Goal: Navigation & Orientation: Find specific page/section

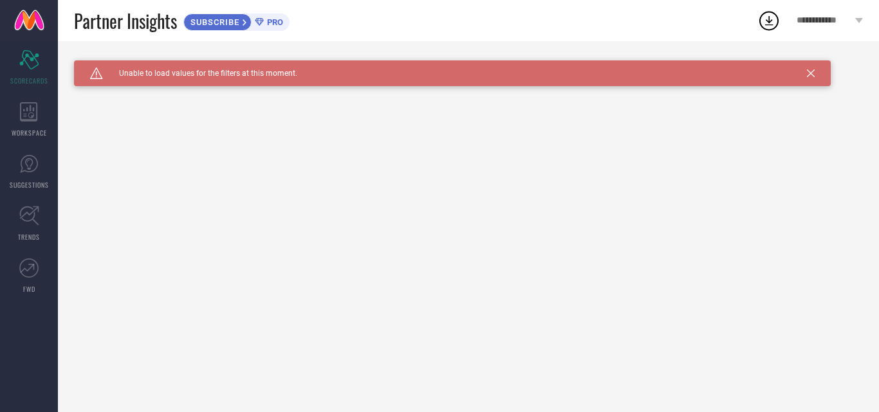
click at [814, 75] on icon at bounding box center [811, 73] width 8 height 8
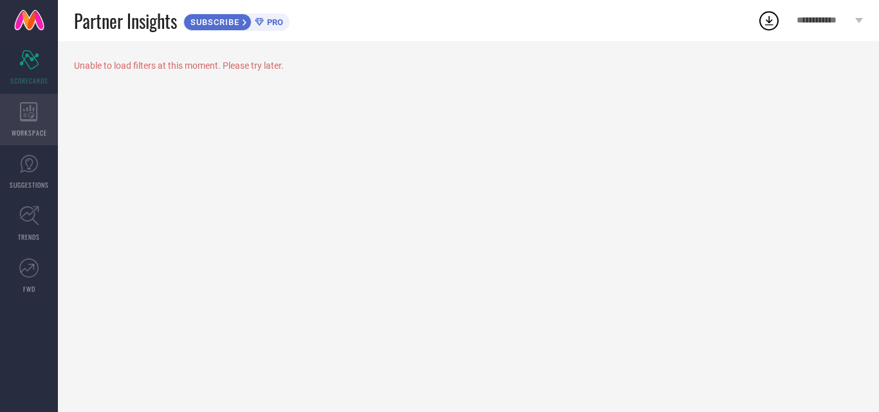
click at [11, 100] on div "WORKSPACE" at bounding box center [29, 119] width 58 height 51
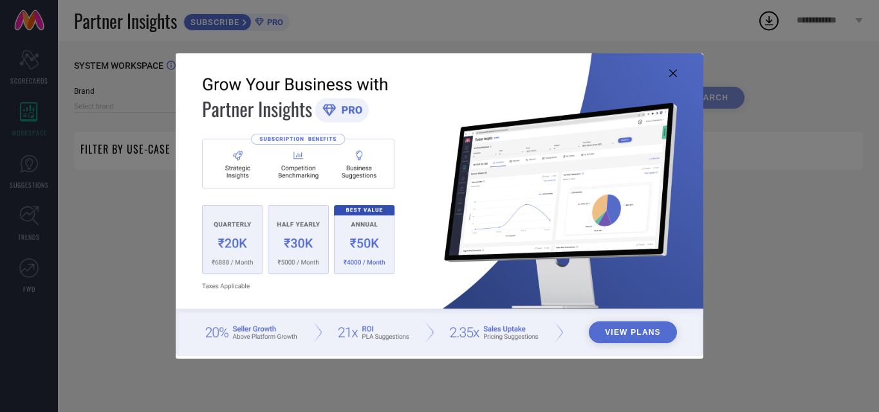
type input "1 STOP FASHION"
type input "All"
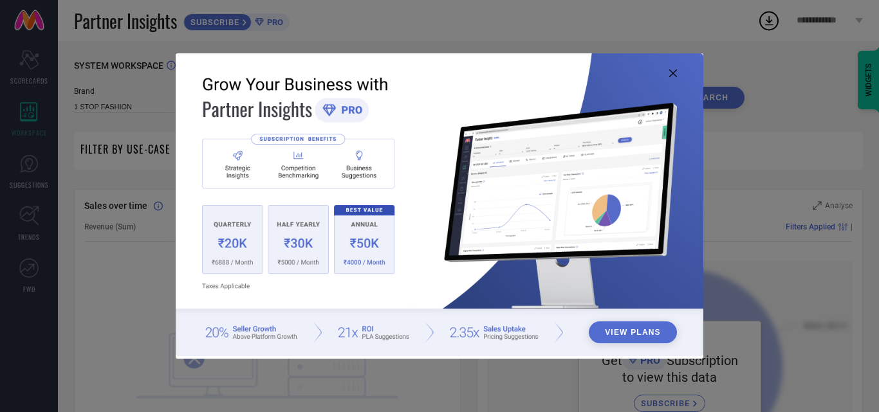
click at [669, 77] on icon at bounding box center [673, 73] width 8 height 8
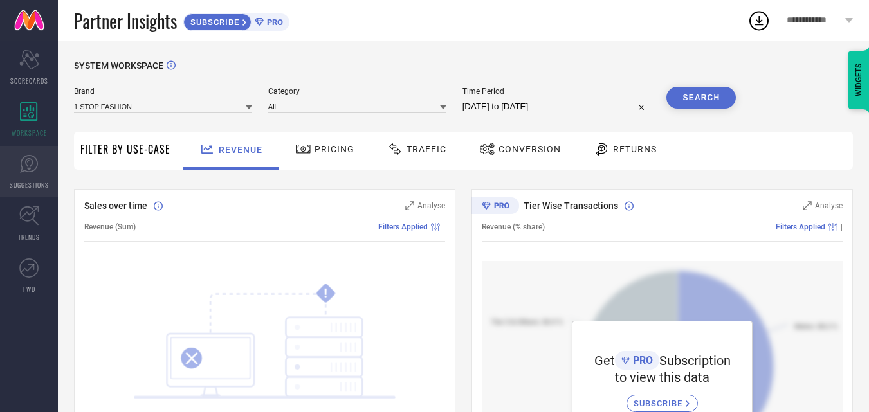
click at [26, 164] on icon at bounding box center [29, 164] width 8 height 12
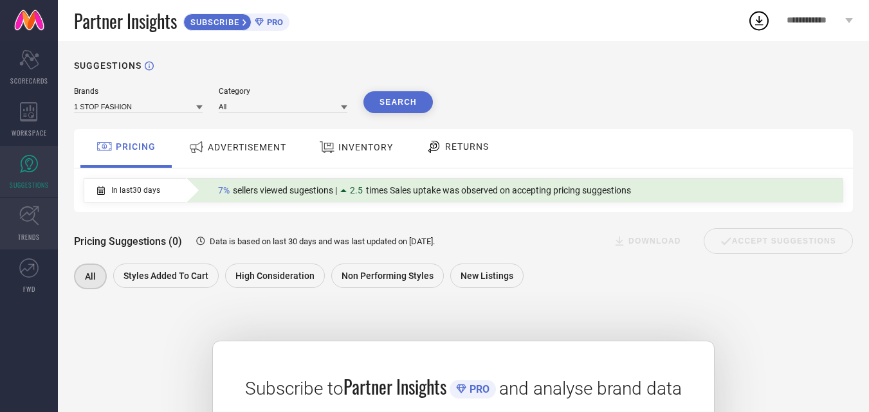
click at [21, 219] on icon at bounding box center [29, 216] width 20 height 20
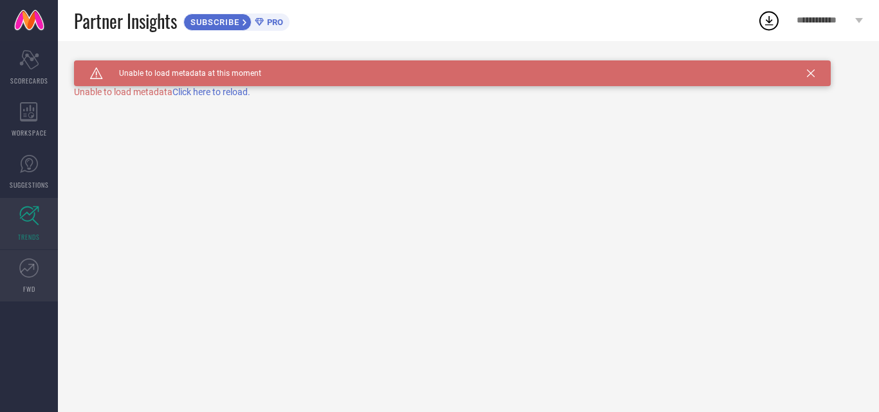
click at [24, 273] on icon at bounding box center [28, 268] width 19 height 19
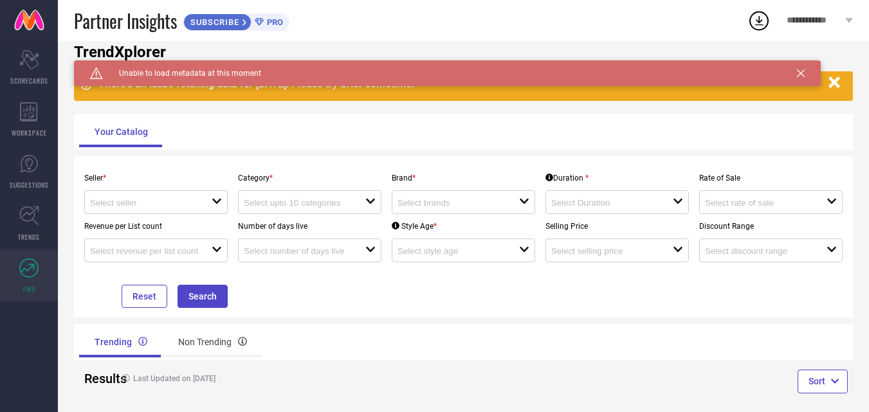
scroll to position [43, 0]
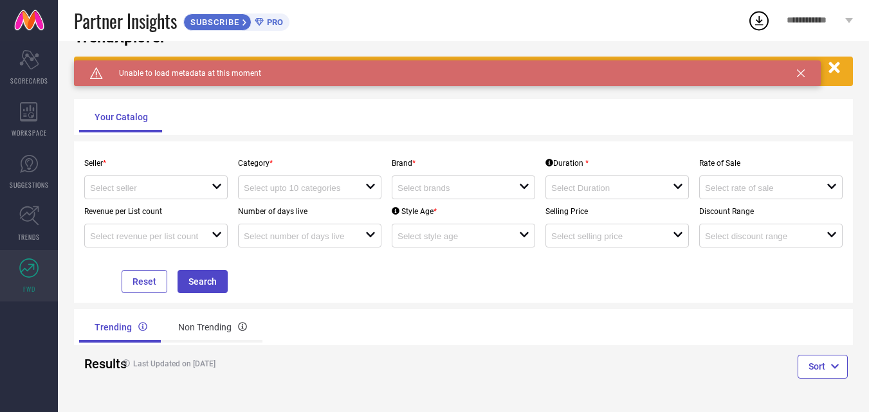
click at [798, 74] on icon at bounding box center [801, 73] width 8 height 8
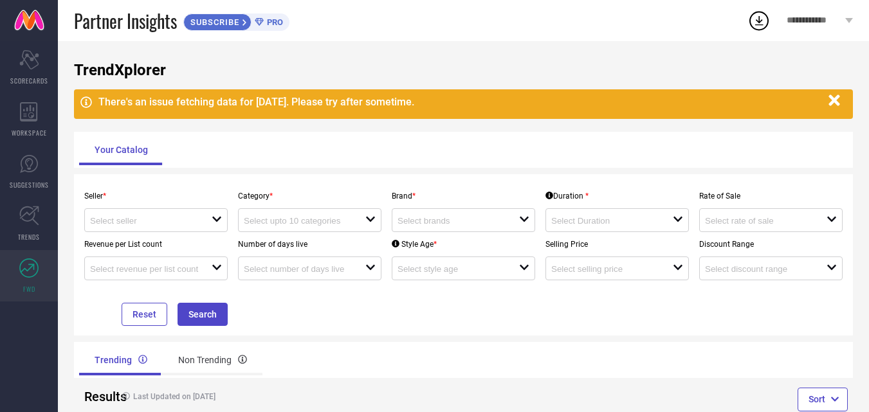
scroll to position [0, 0]
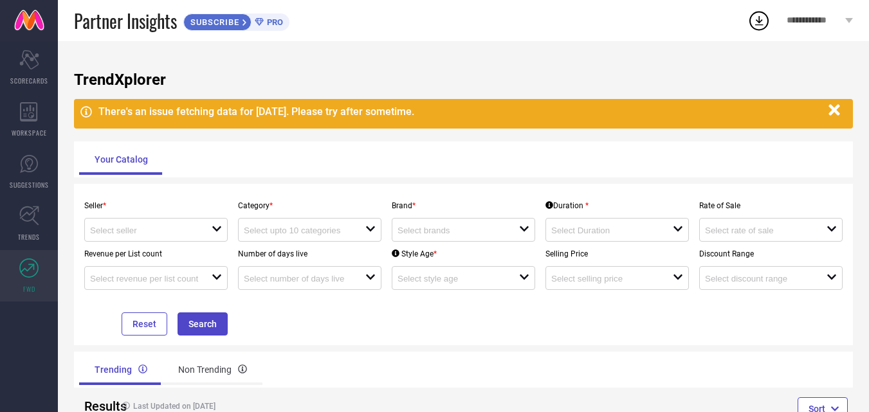
click at [828, 115] on icon "button" at bounding box center [834, 110] width 16 height 16
